Goal: Navigation & Orientation: Go to known website

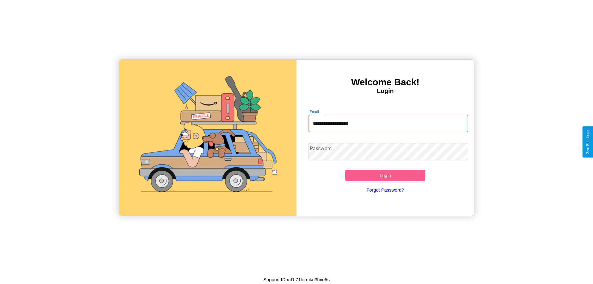
type input "**********"
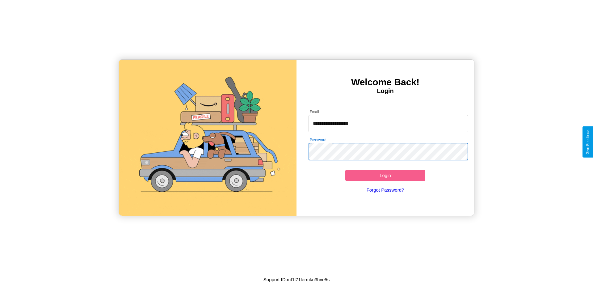
click at [385, 175] on button "Login" at bounding box center [386, 175] width 80 height 11
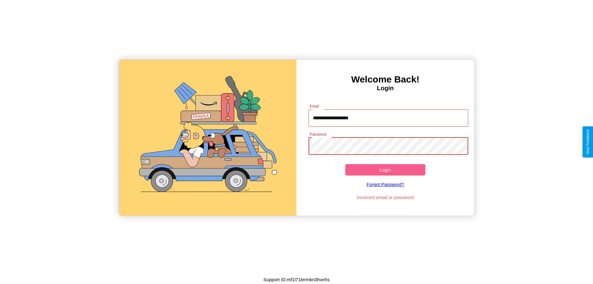
click at [385, 170] on button "Login" at bounding box center [386, 169] width 80 height 11
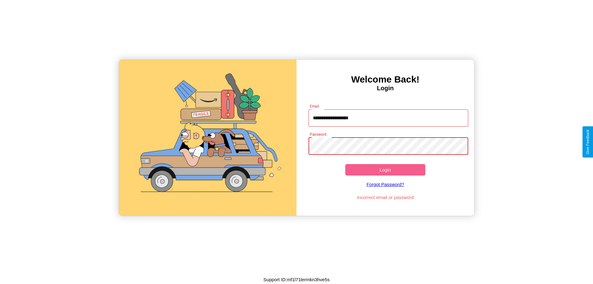
click at [385, 170] on button "Login" at bounding box center [386, 169] width 80 height 11
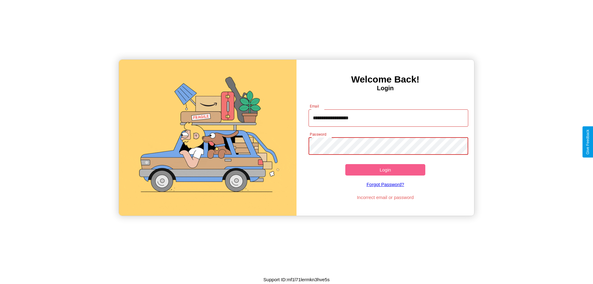
click at [385, 170] on button "Login" at bounding box center [386, 169] width 80 height 11
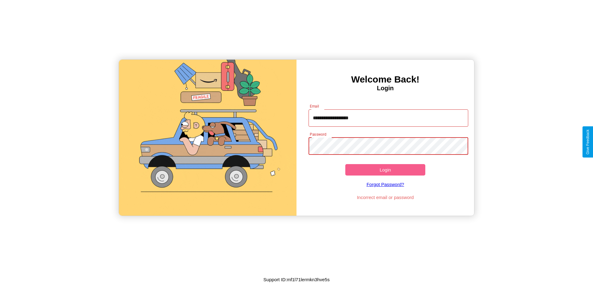
click at [385, 170] on button "Login" at bounding box center [386, 169] width 80 height 11
